Goal: Task Accomplishment & Management: Complete application form

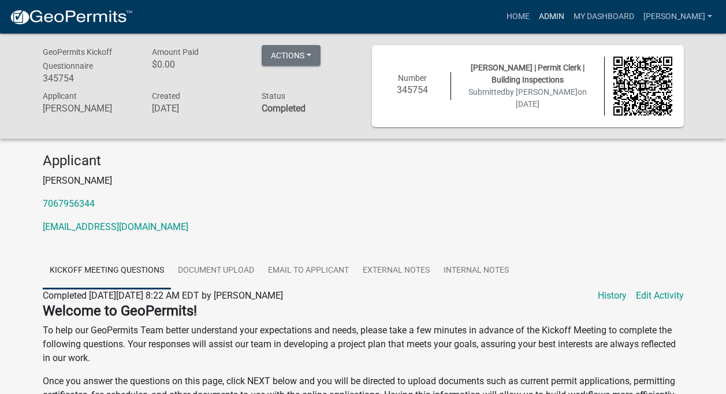
click at [549, 16] on link "Admin" at bounding box center [551, 17] width 35 height 22
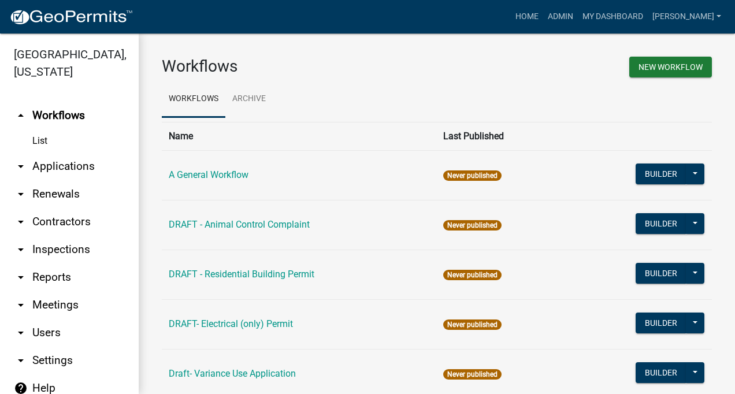
click at [66, 225] on link "arrow_drop_down Contractors" at bounding box center [69, 222] width 139 height 28
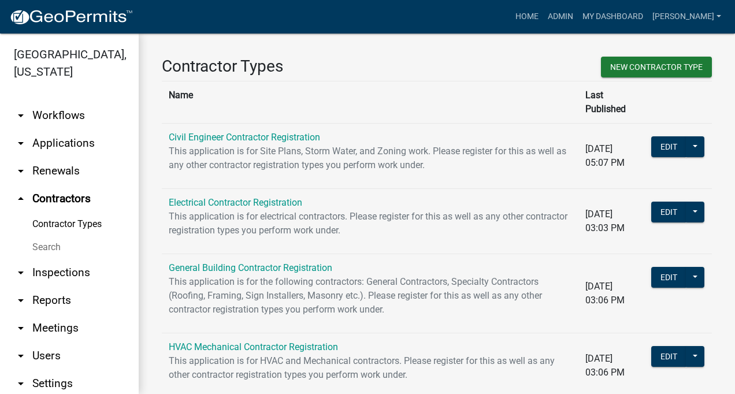
click at [68, 224] on link "Contractor Types" at bounding box center [69, 224] width 139 height 23
click at [217, 197] on link "Electrical Contractor Registration" at bounding box center [235, 202] width 133 height 11
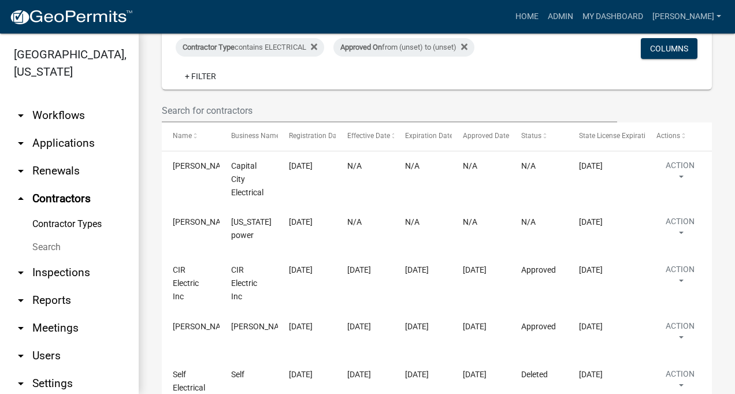
scroll to position [236, 0]
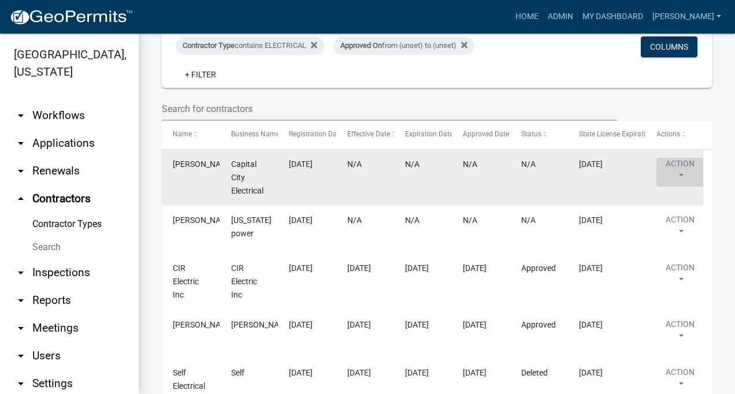
click at [683, 168] on button "Action" at bounding box center [679, 172] width 47 height 29
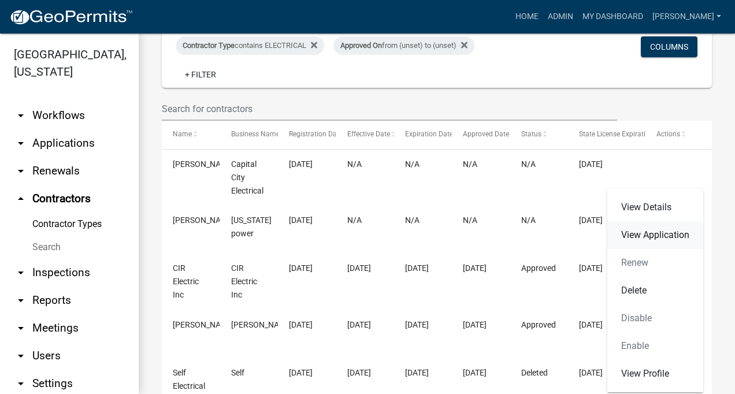
click at [649, 234] on link "View Application" at bounding box center [655, 235] width 96 height 28
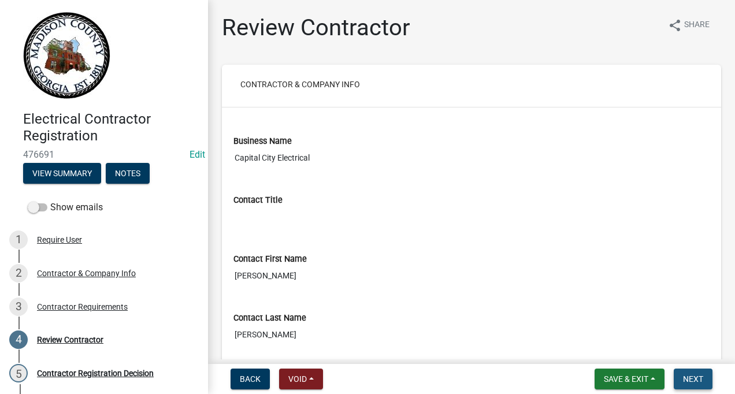
click at [690, 377] on span "Next" at bounding box center [693, 378] width 20 height 9
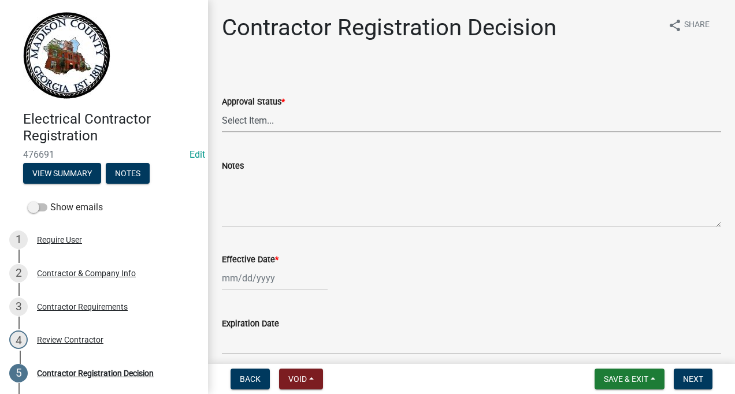
click at [232, 122] on select "Select Item... Approved Denied" at bounding box center [471, 121] width 499 height 24
click at [222, 109] on select "Select Item... Approved Denied" at bounding box center [471, 121] width 499 height 24
select select "4b86b809-39dd-4c68-9f3d-fdb3e7050482"
select select "9"
select select "2025"
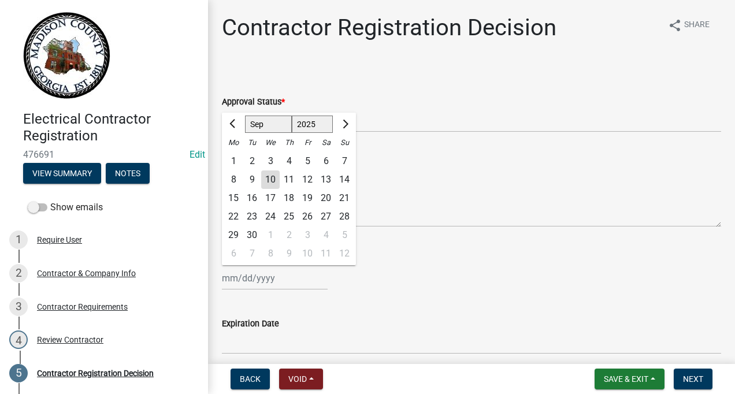
click at [239, 281] on div "Jan Feb Mar Apr May Jun Jul Aug Sep Oct Nov Dec 1525 1526 1527 1528 1529 1530 1…" at bounding box center [275, 278] width 106 height 24
click at [270, 178] on div "10" at bounding box center [270, 179] width 18 height 18
type input "[DATE]"
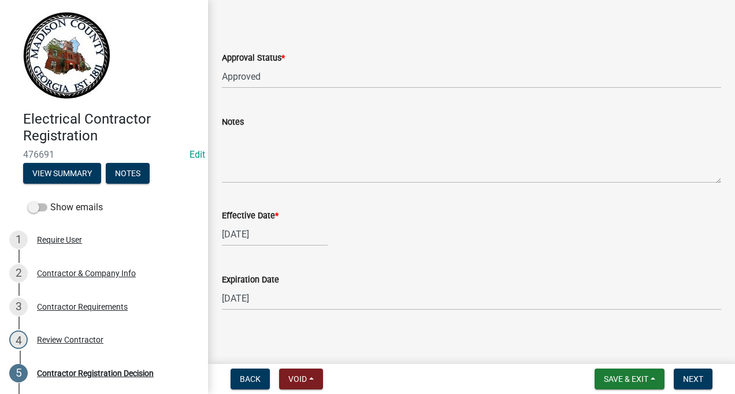
scroll to position [50, 0]
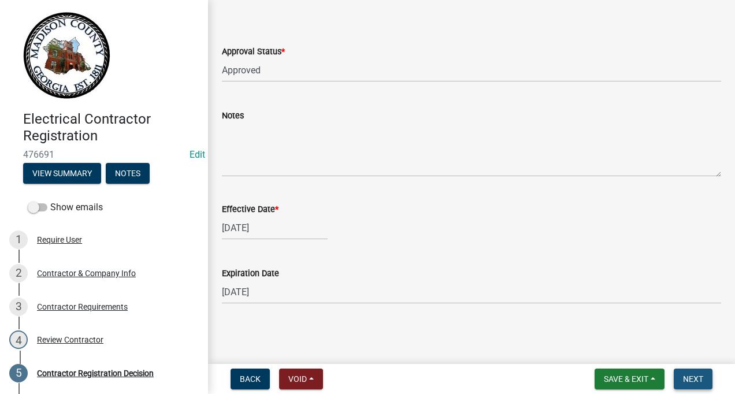
click at [684, 376] on span "Next" at bounding box center [693, 378] width 20 height 9
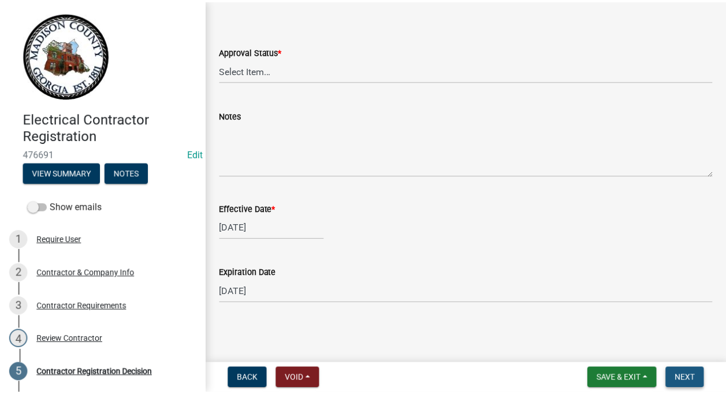
scroll to position [0, 0]
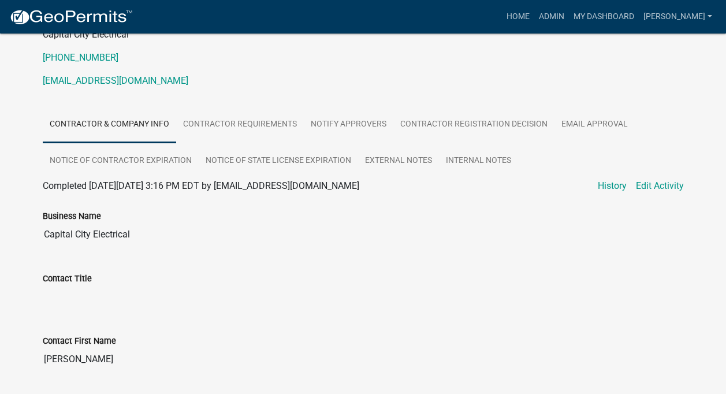
scroll to position [144, 0]
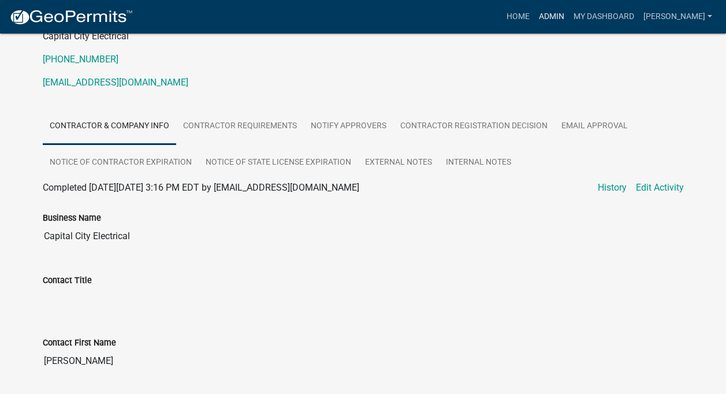
click at [554, 13] on link "Admin" at bounding box center [551, 17] width 35 height 22
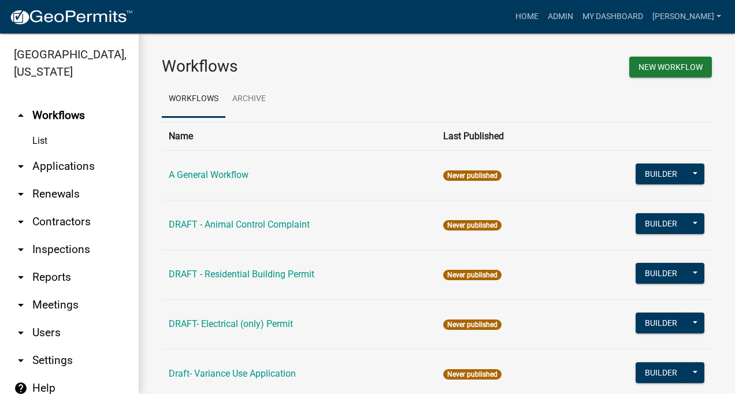
drag, startPoint x: 66, startPoint y: 206, endPoint x: 58, endPoint y: 241, distance: 35.7
click at [66, 208] on ul "arrow_drop_up Workflows List arrow_drop_down Applications Search by Parcel Sear…" at bounding box center [69, 249] width 139 height 314
click at [62, 222] on link "arrow_drop_down Contractors" at bounding box center [69, 222] width 139 height 28
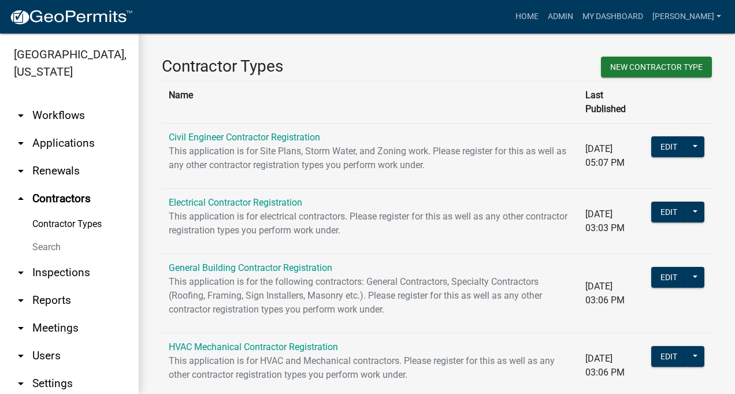
click at [75, 221] on link "Contractor Types" at bounding box center [69, 224] width 139 height 23
click at [284, 197] on link "Electrical Contractor Registration" at bounding box center [235, 202] width 133 height 11
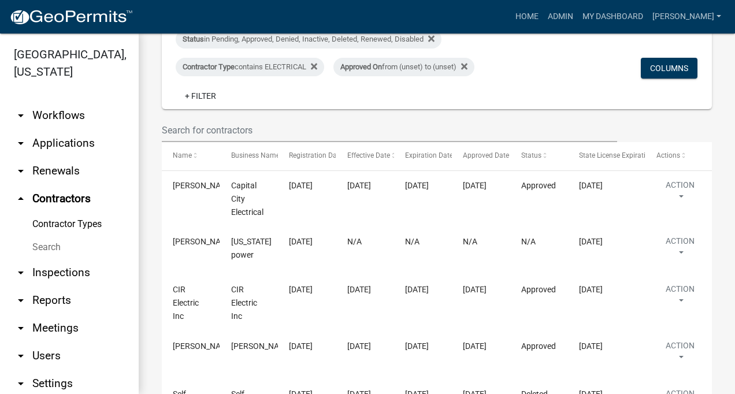
scroll to position [216, 0]
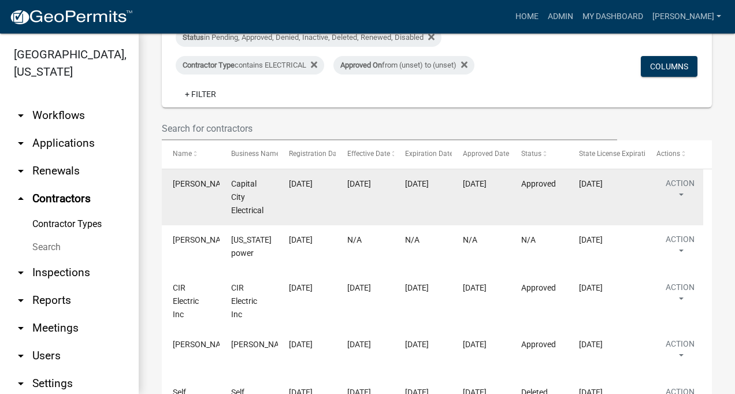
click at [222, 185] on datatable-body-cell "Capital City Electrical" at bounding box center [249, 197] width 58 height 56
drag, startPoint x: 222, startPoint y: 185, endPoint x: 191, endPoint y: 191, distance: 32.2
click at [191, 191] on div "[PERSON_NAME]" at bounding box center [191, 183] width 36 height 13
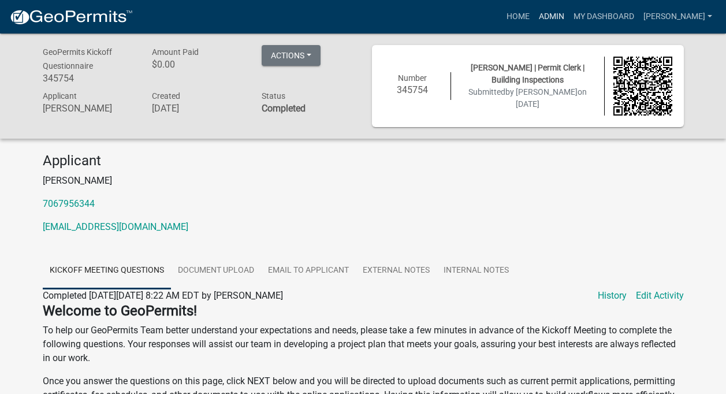
click at [547, 8] on link "Admin" at bounding box center [551, 17] width 35 height 22
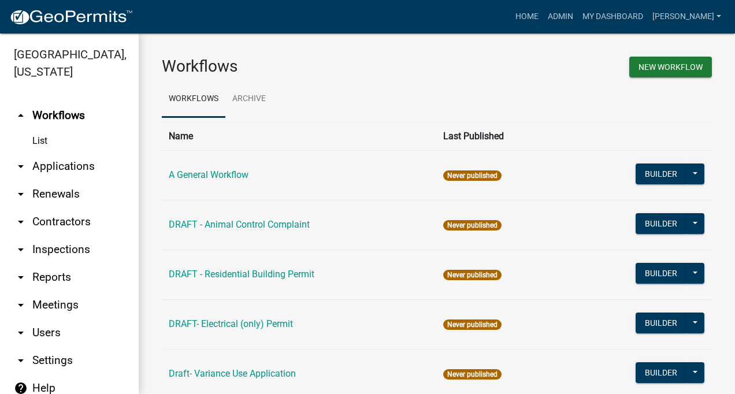
click at [57, 220] on link "arrow_drop_down Contractors" at bounding box center [69, 222] width 139 height 28
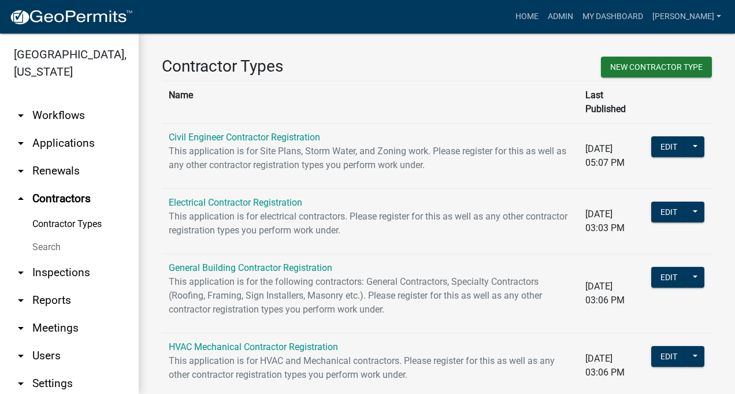
click at [80, 222] on link "Contractor Types" at bounding box center [69, 224] width 139 height 23
click at [63, 222] on link "Contractor Types" at bounding box center [69, 224] width 139 height 23
click at [81, 222] on link "Contractor Types" at bounding box center [69, 224] width 139 height 23
click at [218, 197] on link "Electrical Contractor Registration" at bounding box center [235, 202] width 133 height 11
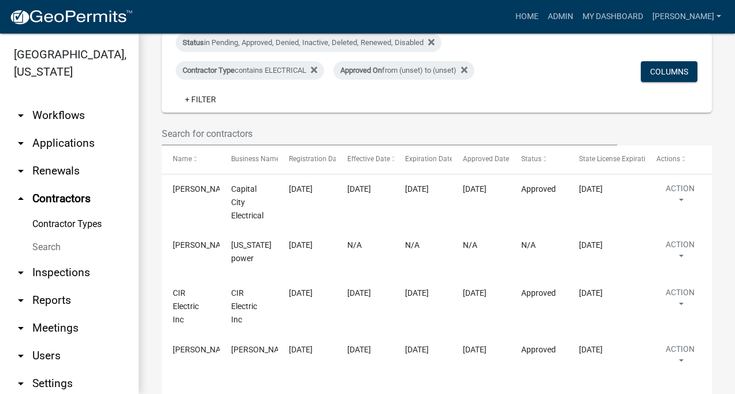
scroll to position [234, 0]
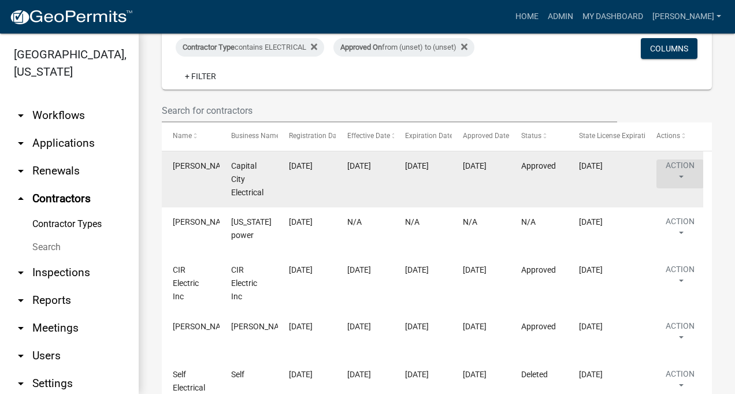
click at [684, 168] on button "Action" at bounding box center [679, 173] width 47 height 29
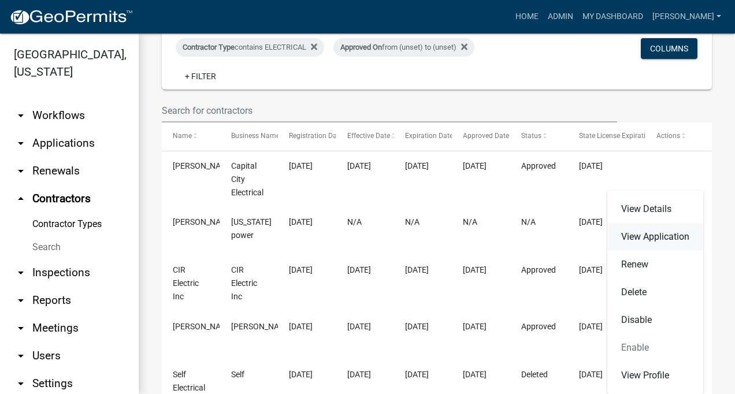
click at [649, 232] on link "View Application" at bounding box center [655, 237] width 96 height 28
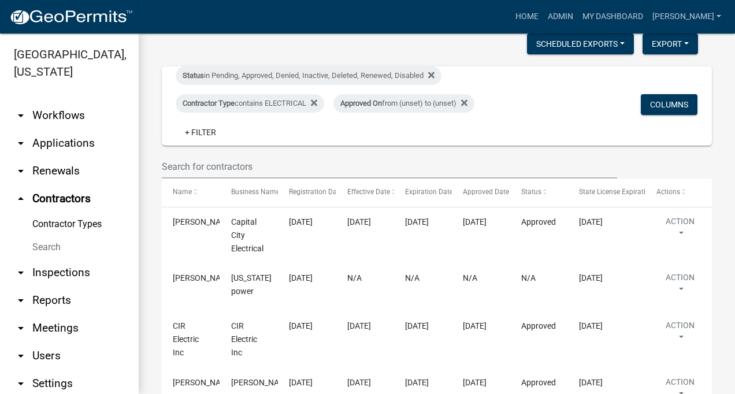
scroll to position [181, 0]
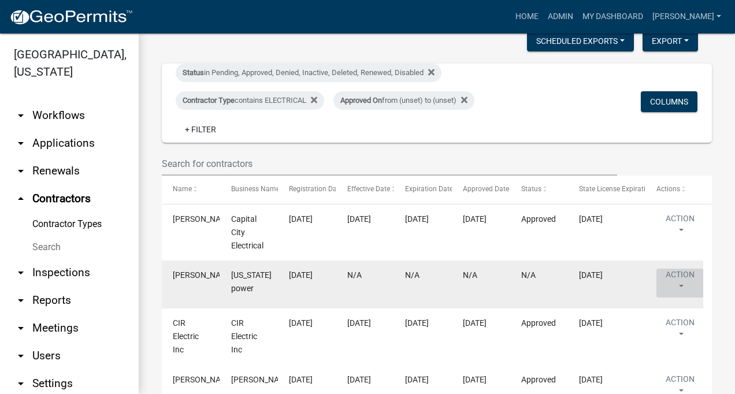
click at [683, 278] on button "Action" at bounding box center [679, 283] width 47 height 29
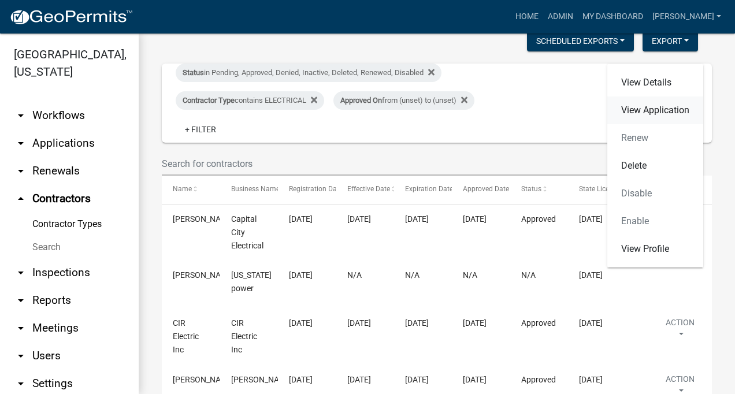
click at [647, 110] on link "View Application" at bounding box center [655, 110] width 96 height 28
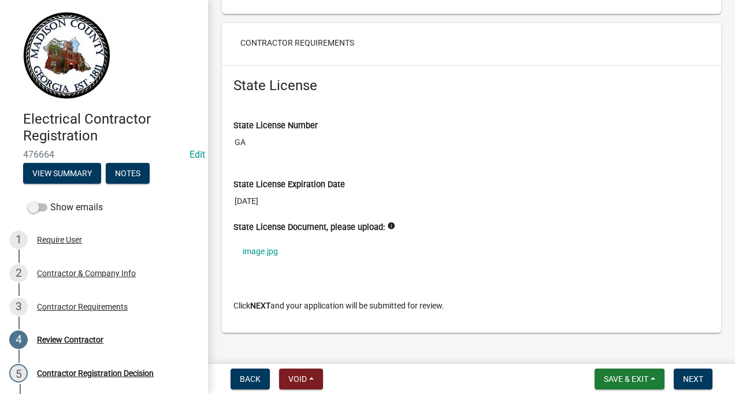
scroll to position [836, 0]
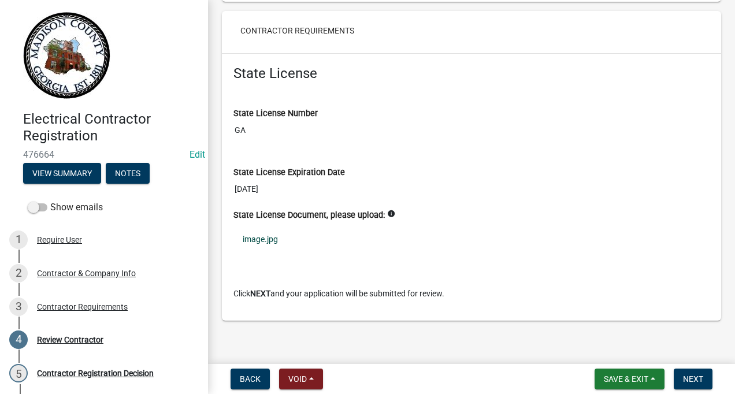
click at [257, 239] on link "image.jpg" at bounding box center [471, 239] width 476 height 27
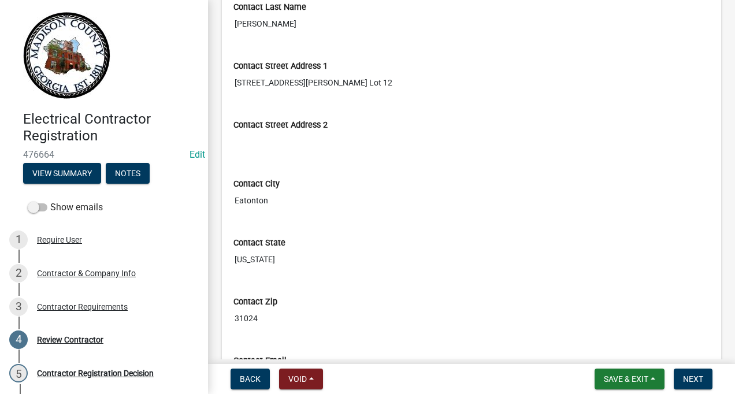
scroll to position [317, 0]
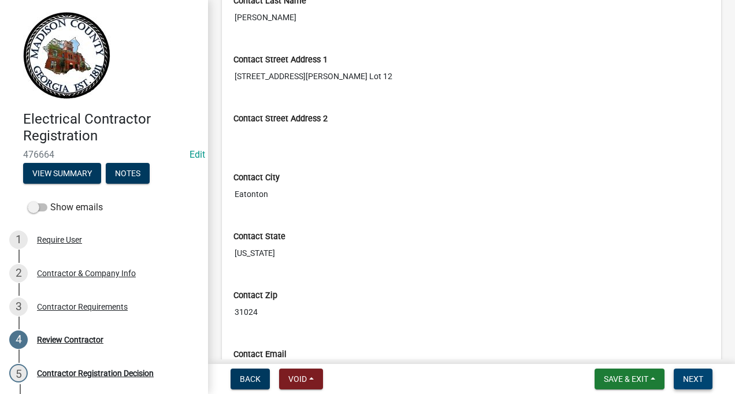
click at [694, 377] on span "Next" at bounding box center [693, 378] width 20 height 9
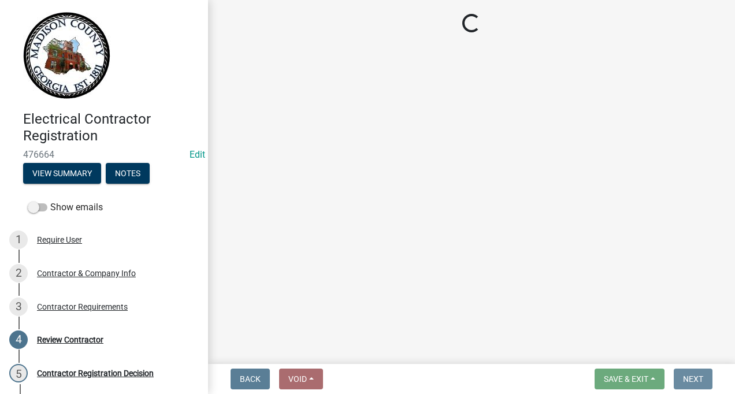
scroll to position [0, 0]
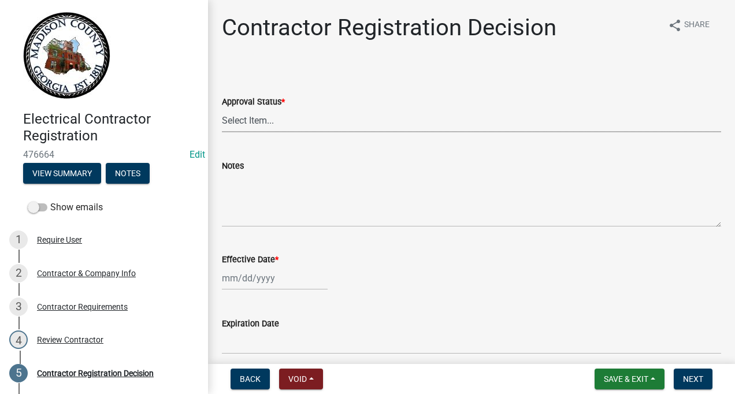
click at [245, 117] on select "Select Item... Approved Denied" at bounding box center [471, 121] width 499 height 24
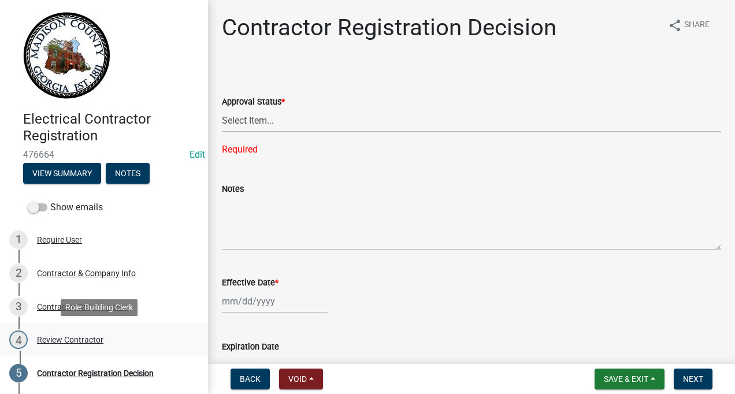
click at [72, 337] on div "Review Contractor" at bounding box center [70, 340] width 66 height 8
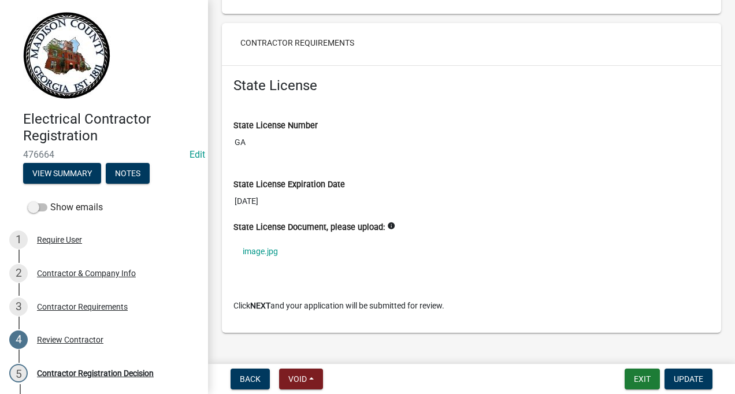
scroll to position [842, 0]
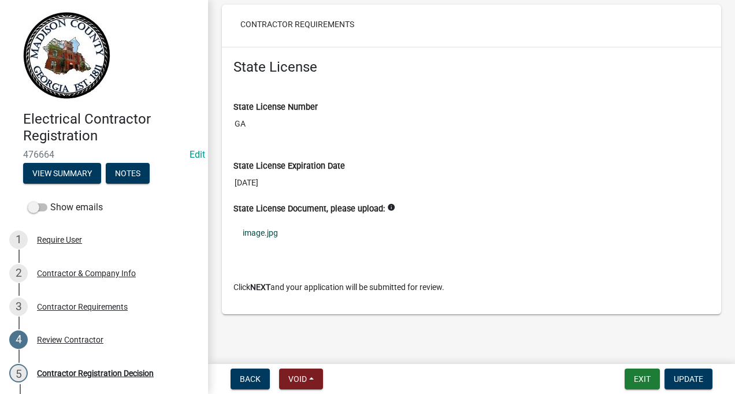
click at [255, 231] on link "image.jpg" at bounding box center [471, 233] width 476 height 27
click at [684, 378] on span "Update" at bounding box center [688, 378] width 29 height 9
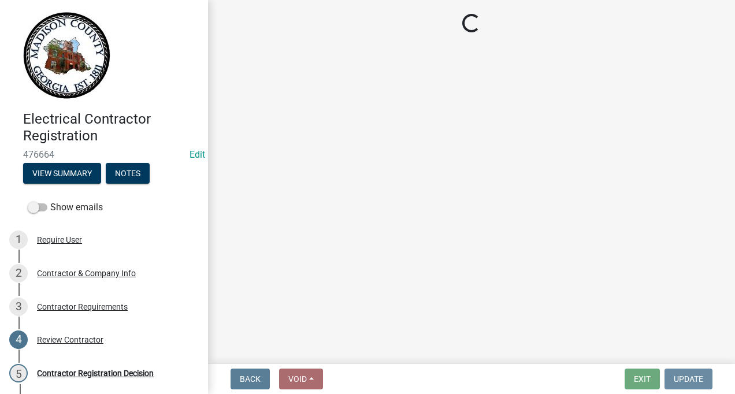
scroll to position [0, 0]
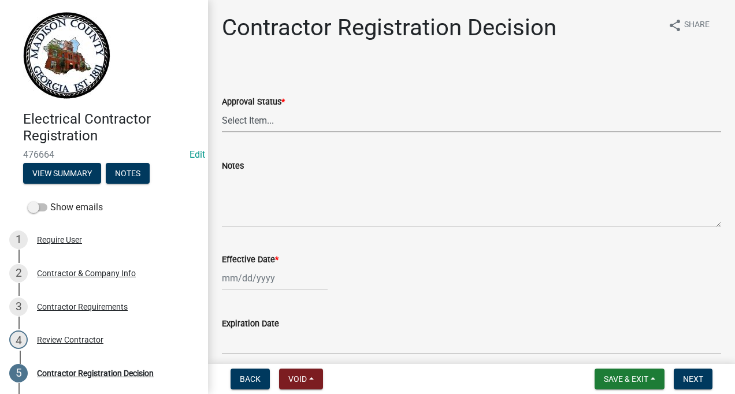
click at [257, 121] on select "Select Item... Approved Denied" at bounding box center [471, 121] width 499 height 24
click at [222, 109] on select "Select Item... Approved Denied" at bounding box center [471, 121] width 499 height 24
select select "837b7055-d3db-4d15-b4df-1494e3e58637"
click at [239, 191] on textarea "Notes" at bounding box center [471, 200] width 499 height 54
type textarea "t"
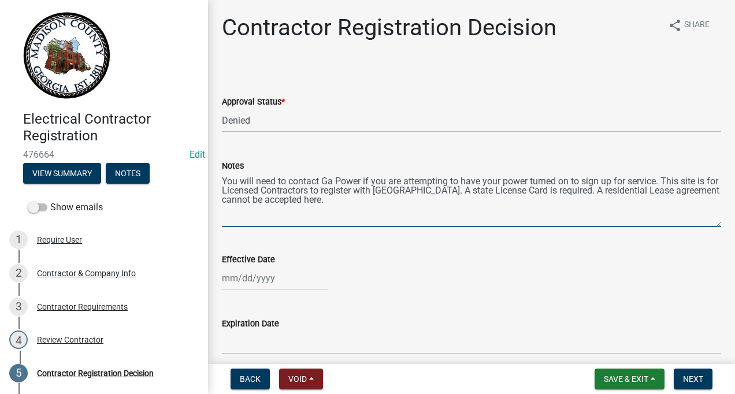
type textarea "You will need to contact Ga Power if you are attempting to have your power turn…"
click at [243, 281] on div at bounding box center [275, 278] width 106 height 24
select select "9"
select select "2025"
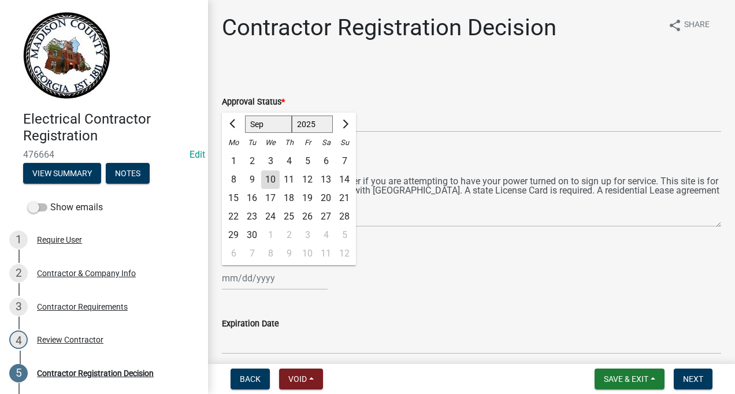
click at [269, 175] on div "10" at bounding box center [270, 179] width 18 height 18
type input "[DATE]"
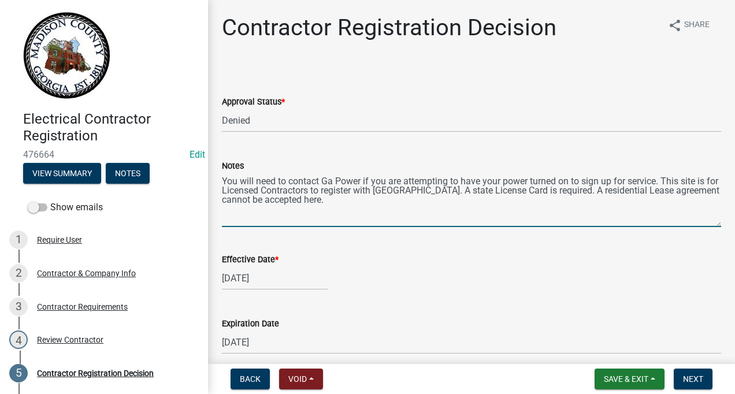
click at [663, 180] on textarea "You will need to contact Ga Power if you are attempting to have your power turn…" at bounding box center [471, 200] width 499 height 54
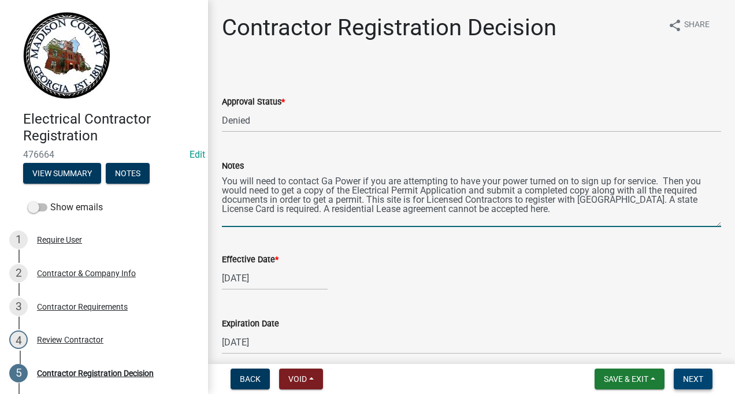
type textarea "You will need to contact Ga Power if you are attempting to have your power turn…"
click at [694, 376] on span "Next" at bounding box center [693, 378] width 20 height 9
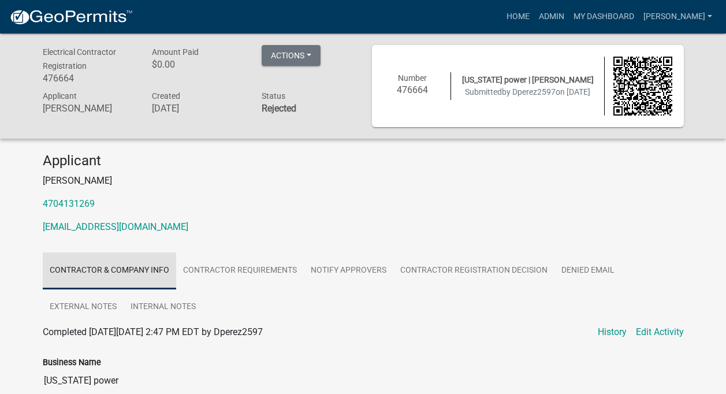
click at [127, 268] on link "Contractor & Company Info" at bounding box center [109, 270] width 133 height 37
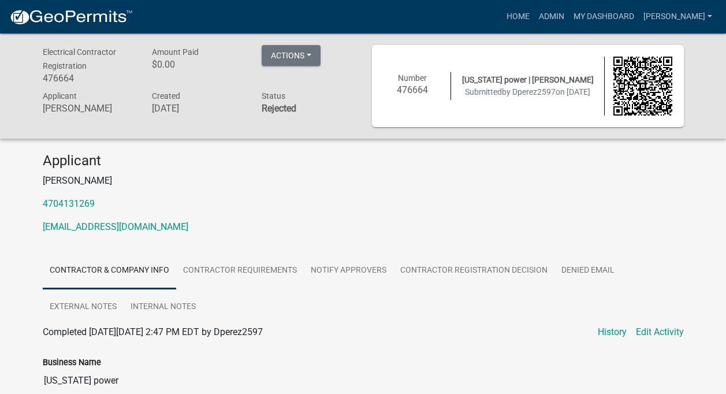
click at [101, 269] on link "Contractor & Company Info" at bounding box center [109, 270] width 133 height 37
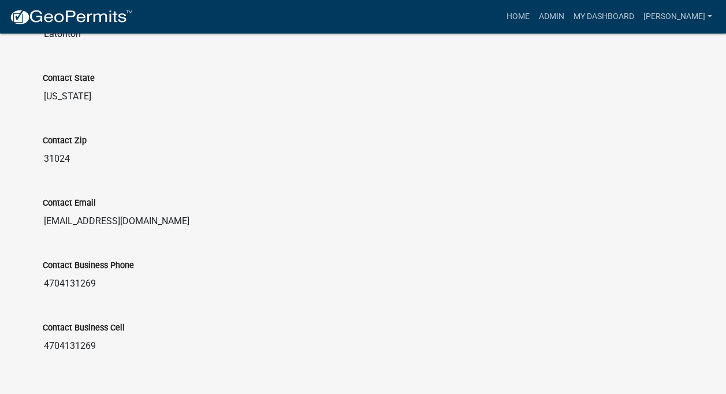
scroll to position [742, 0]
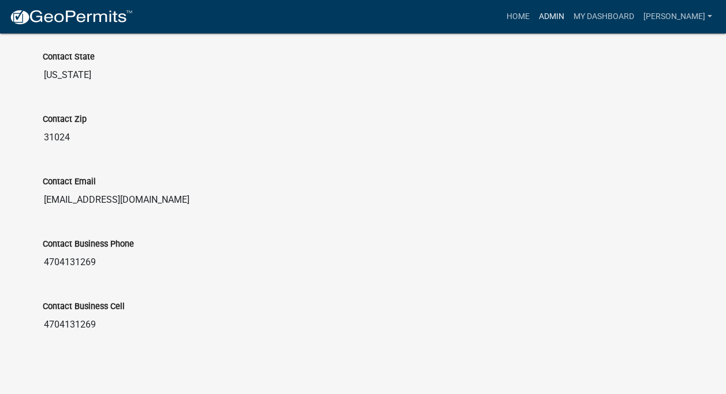
click at [554, 18] on link "Admin" at bounding box center [551, 17] width 35 height 22
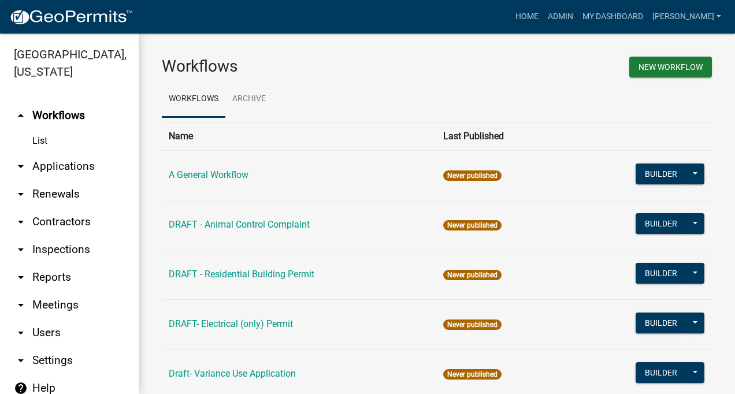
click at [65, 222] on link "arrow_drop_down Contractors" at bounding box center [69, 222] width 139 height 28
